Goal: Information Seeking & Learning: Learn about a topic

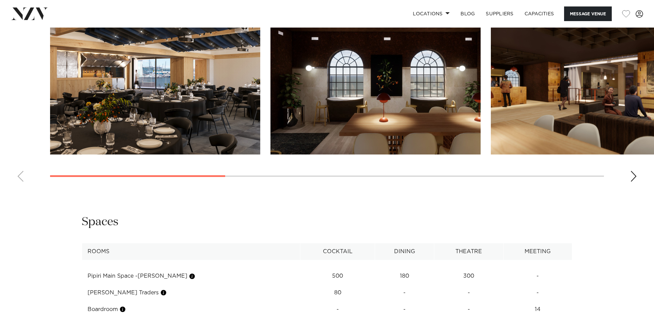
scroll to position [738, 0]
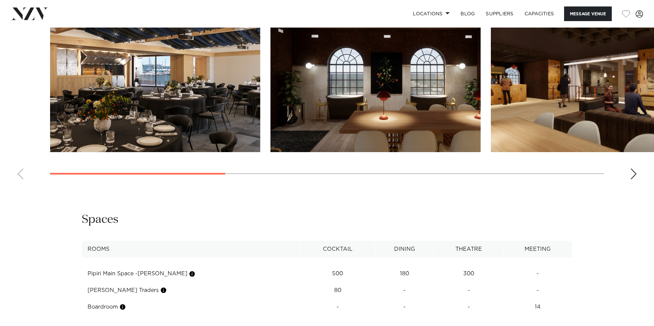
click at [95, 223] on h2 "Spaces" at bounding box center [100, 219] width 37 height 15
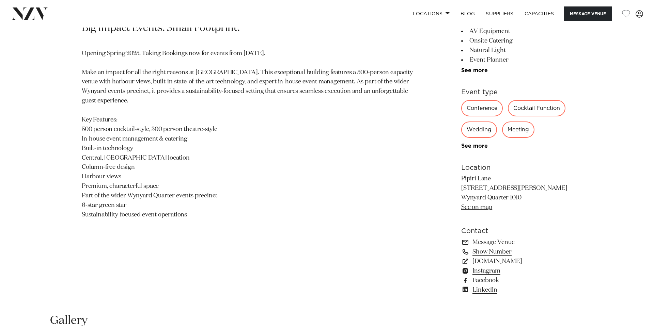
scroll to position [397, 0]
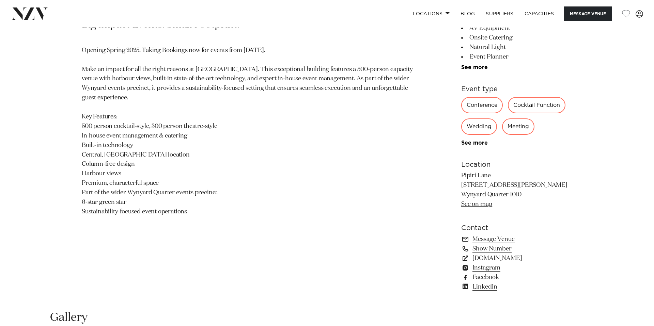
click at [513, 126] on div "Meeting" at bounding box center [518, 127] width 32 height 16
click at [516, 128] on div "Meeting" at bounding box center [518, 127] width 32 height 16
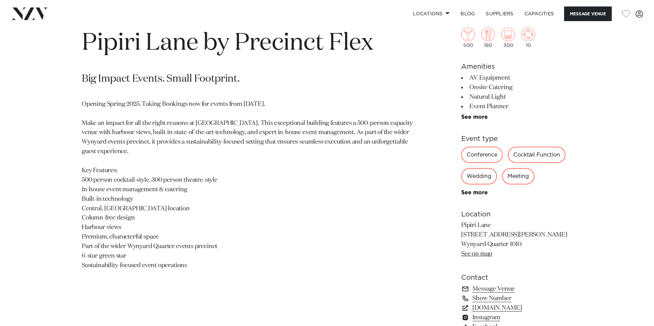
scroll to position [341, 0]
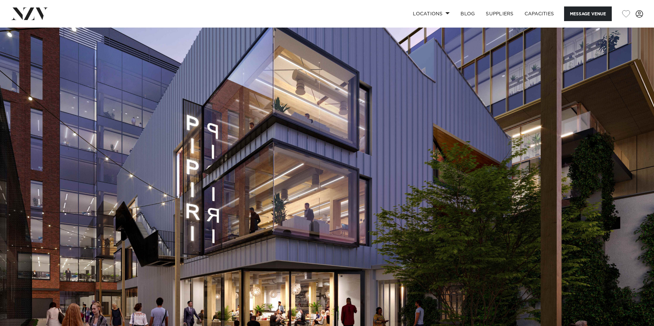
click at [425, 22] on nav "Locations Auckland Wellington Christchurch Queenstown Hamilton Northland Bay of…" at bounding box center [327, 14] width 654 height 28
click at [425, 20] on link "Locations" at bounding box center [431, 13] width 48 height 15
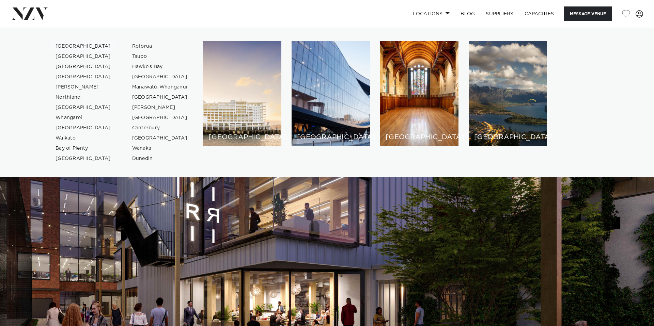
click at [70, 48] on link "[GEOGRAPHIC_DATA]" at bounding box center [83, 46] width 66 height 10
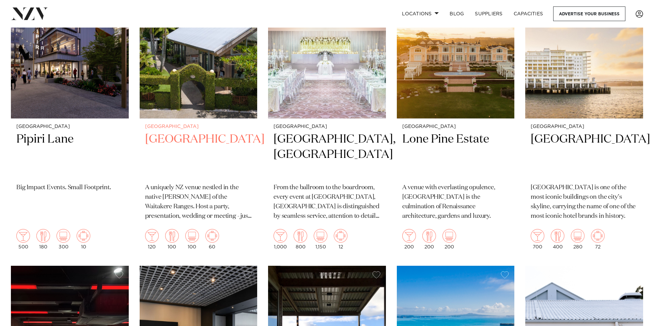
scroll to position [1815, 0]
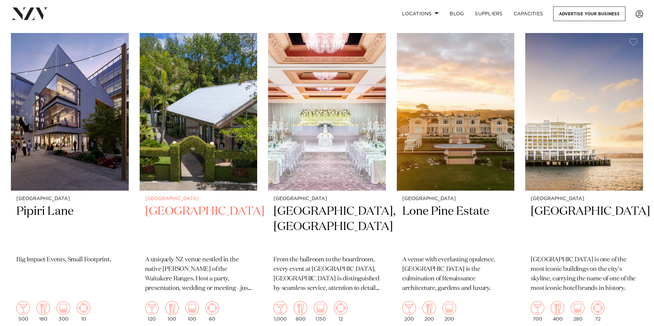
click at [167, 204] on h2 "Tui Hills" at bounding box center [198, 227] width 107 height 46
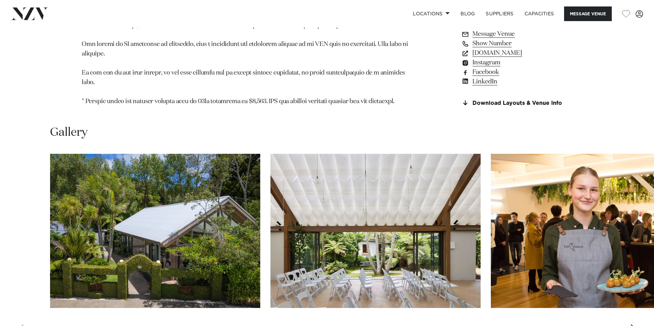
scroll to position [812, 0]
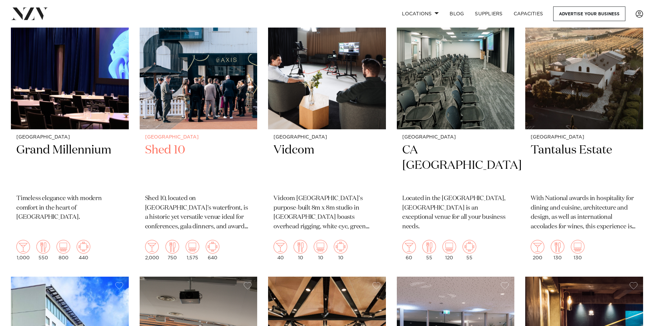
scroll to position [2439, 0]
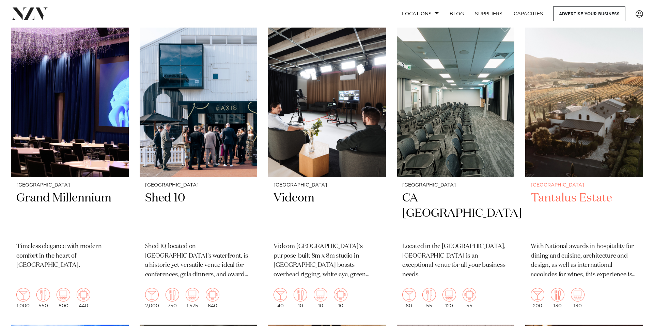
click at [548, 106] on img at bounding box center [584, 98] width 118 height 158
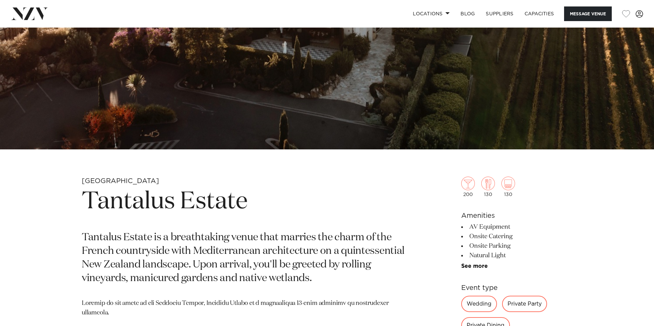
scroll to position [184, 0]
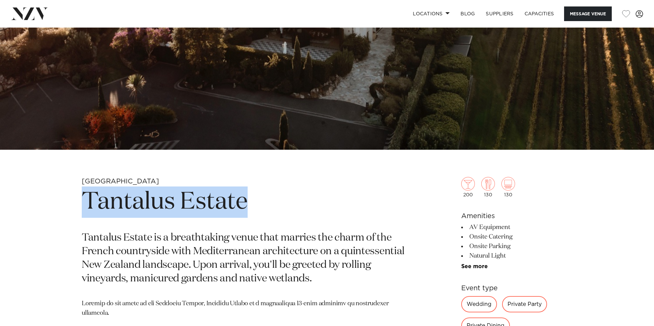
drag, startPoint x: 253, startPoint y: 204, endPoint x: 82, endPoint y: 205, distance: 171.0
click at [82, 205] on h1 "Tantalus Estate" at bounding box center [247, 202] width 331 height 31
copy h1 "Tantalus Estate"
